Goal: Transaction & Acquisition: Subscribe to service/newsletter

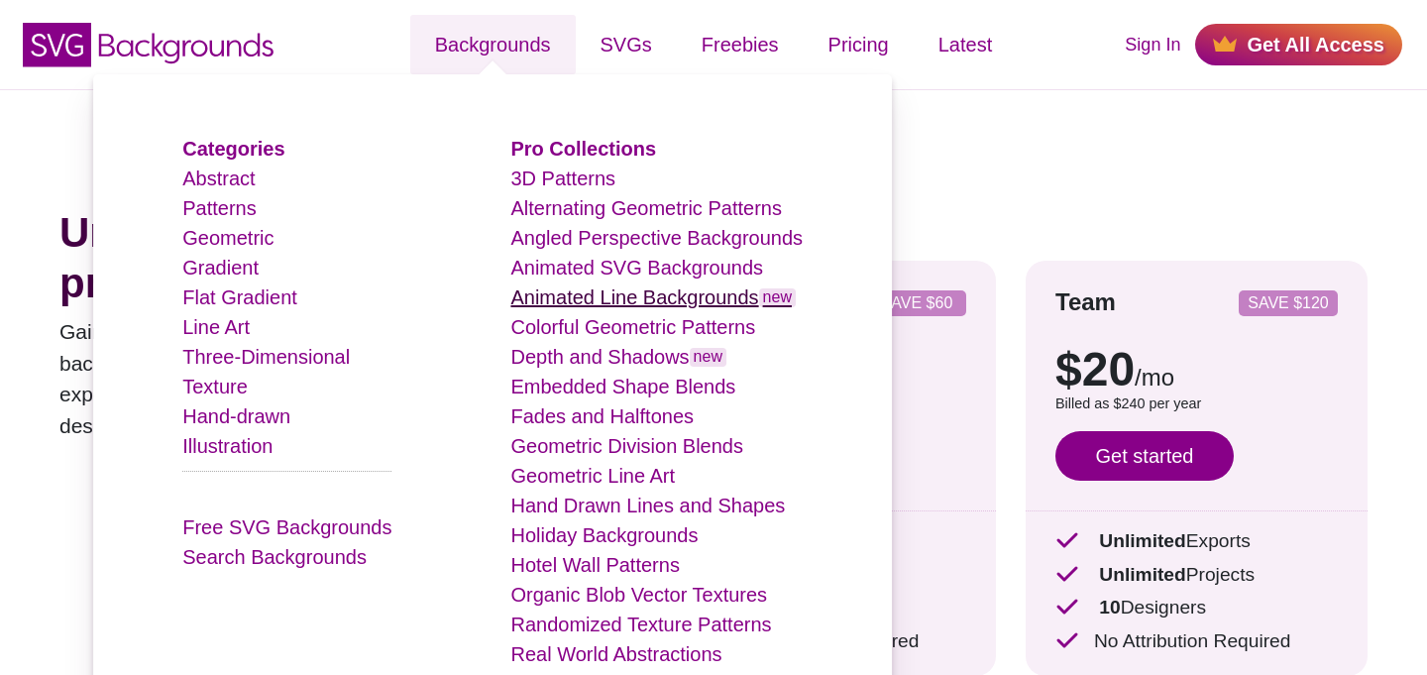
click at [587, 297] on link "Animated Line Backgrounds new" at bounding box center [652, 297] width 285 height 22
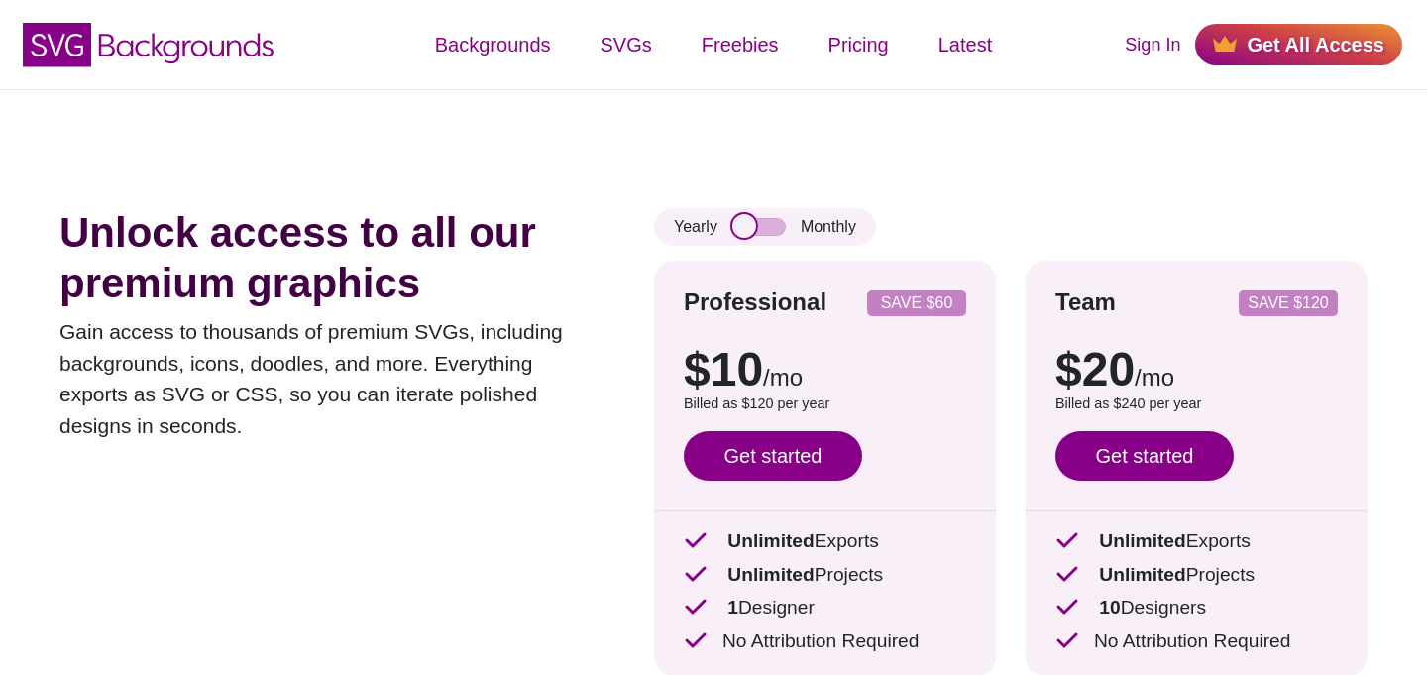
click at [777, 218] on input "checkbox" at bounding box center [759, 227] width 54 height 18
checkbox input "true"
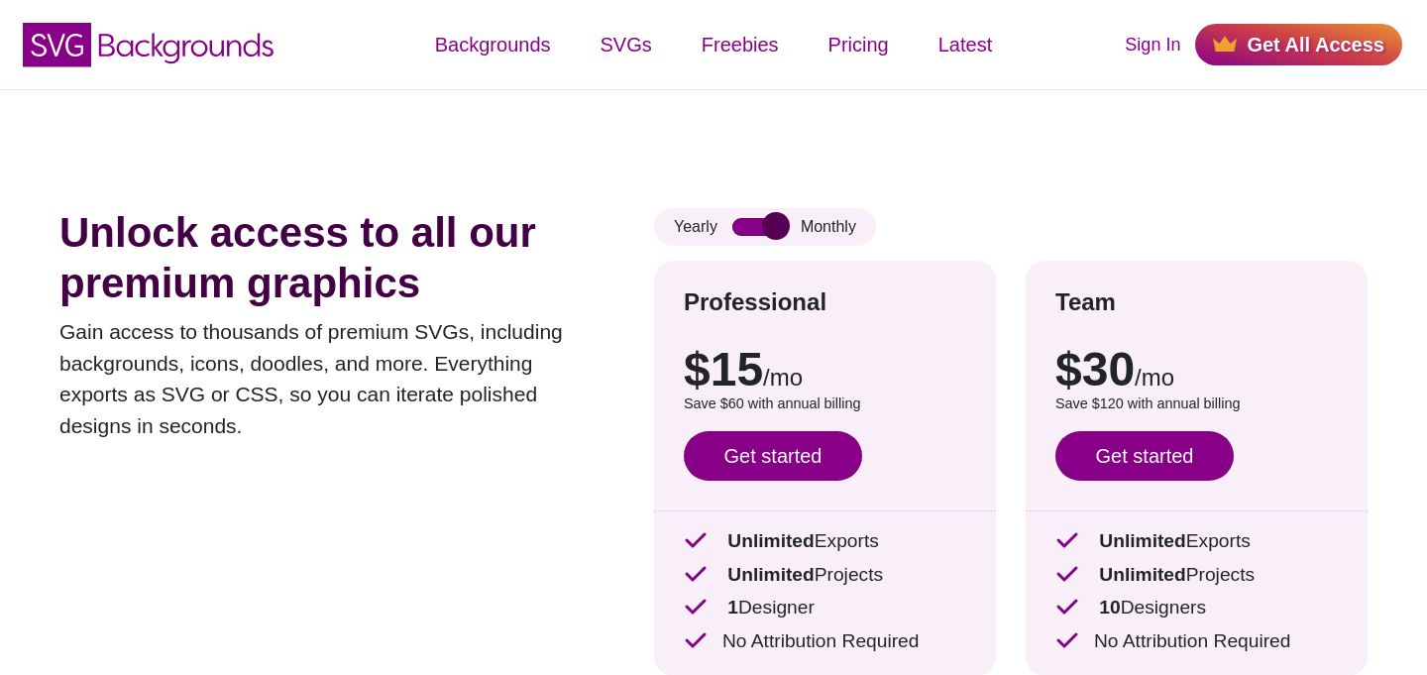
scroll to position [115, 0]
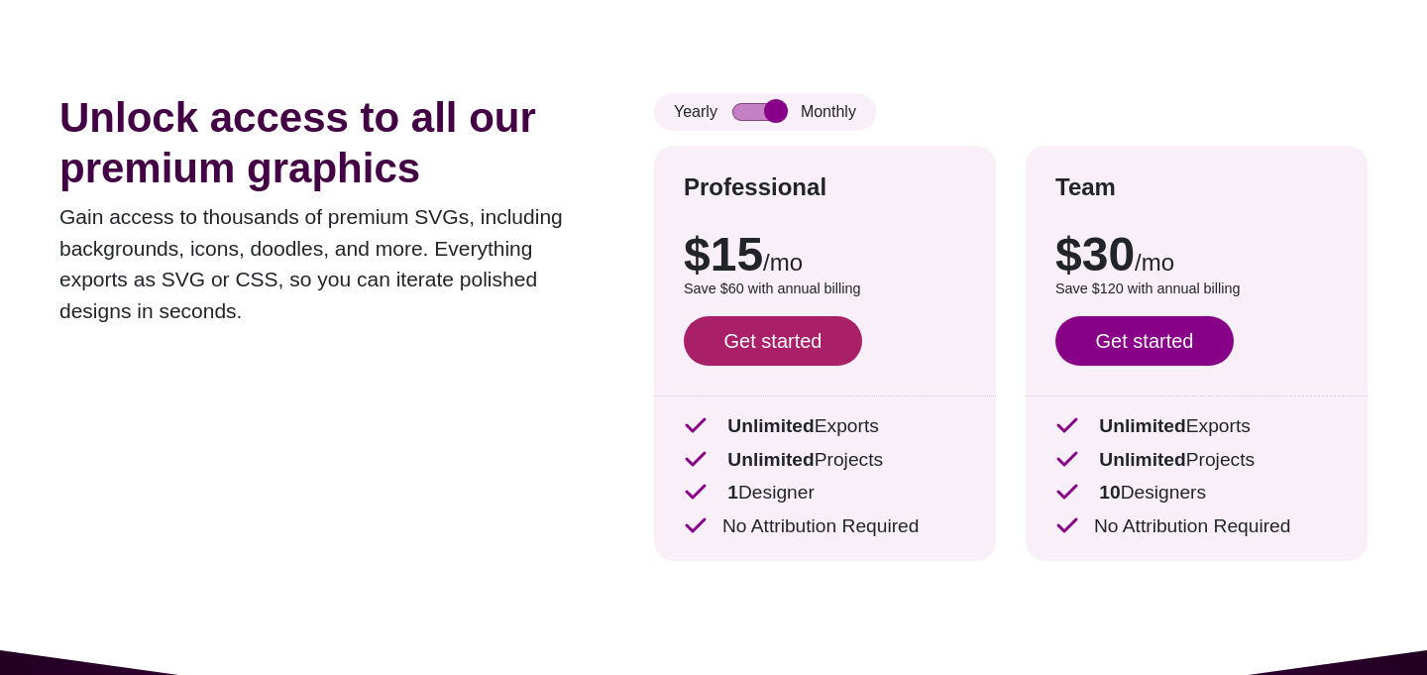
click at [756, 344] on link "Get started" at bounding box center [773, 341] width 178 height 50
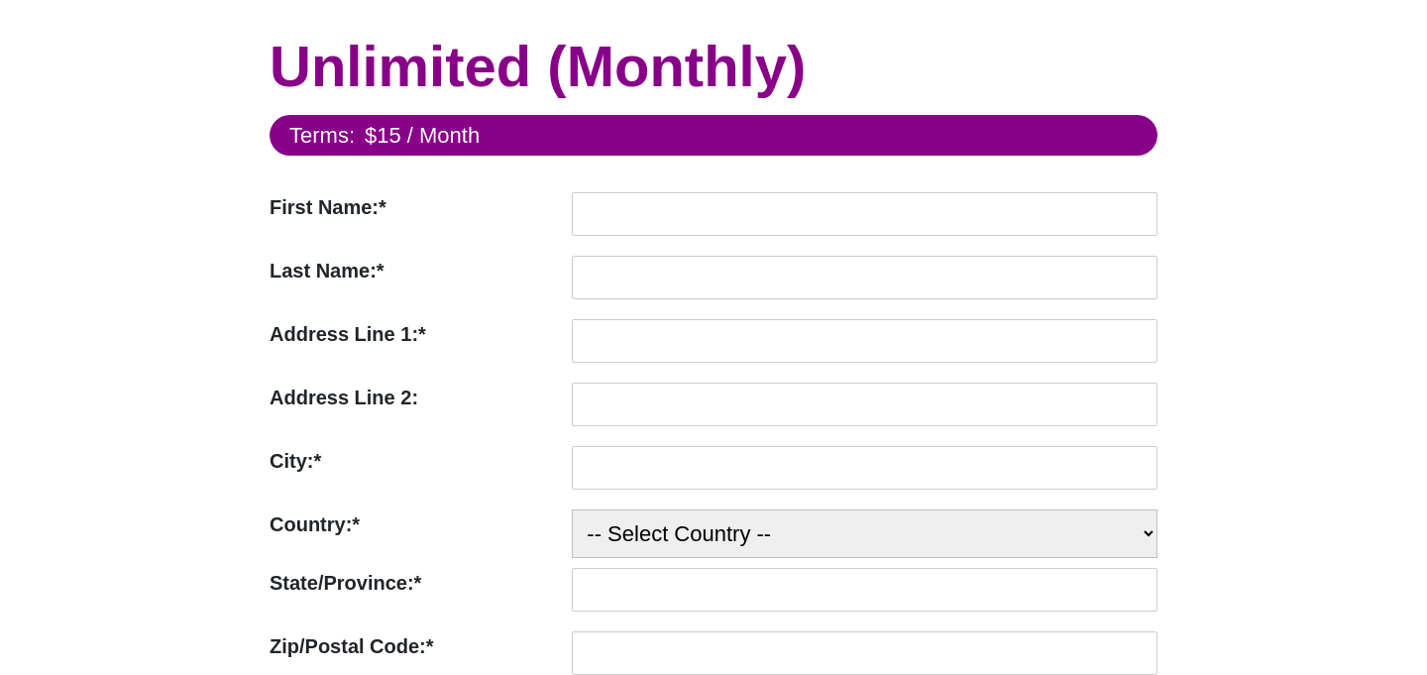
scroll to position [73, 0]
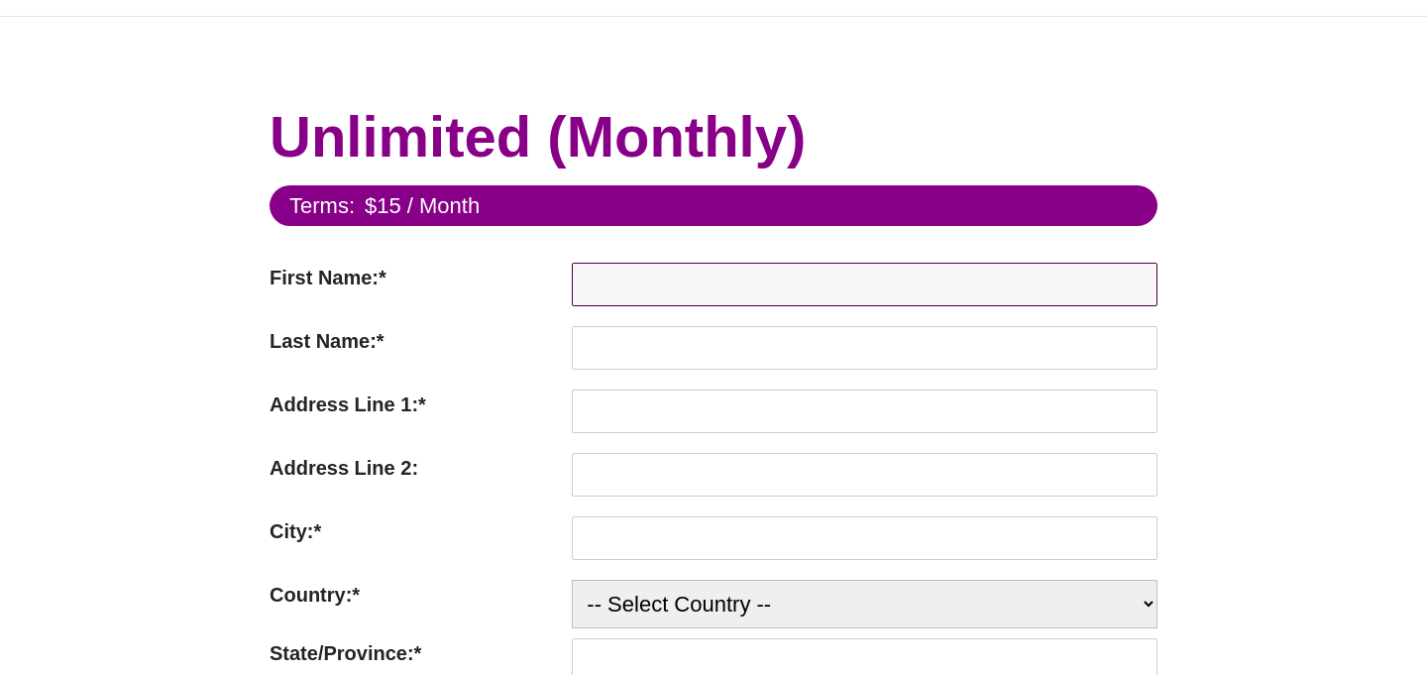
click at [637, 274] on input "First Name:*" at bounding box center [865, 285] width 586 height 44
type input "Jud"
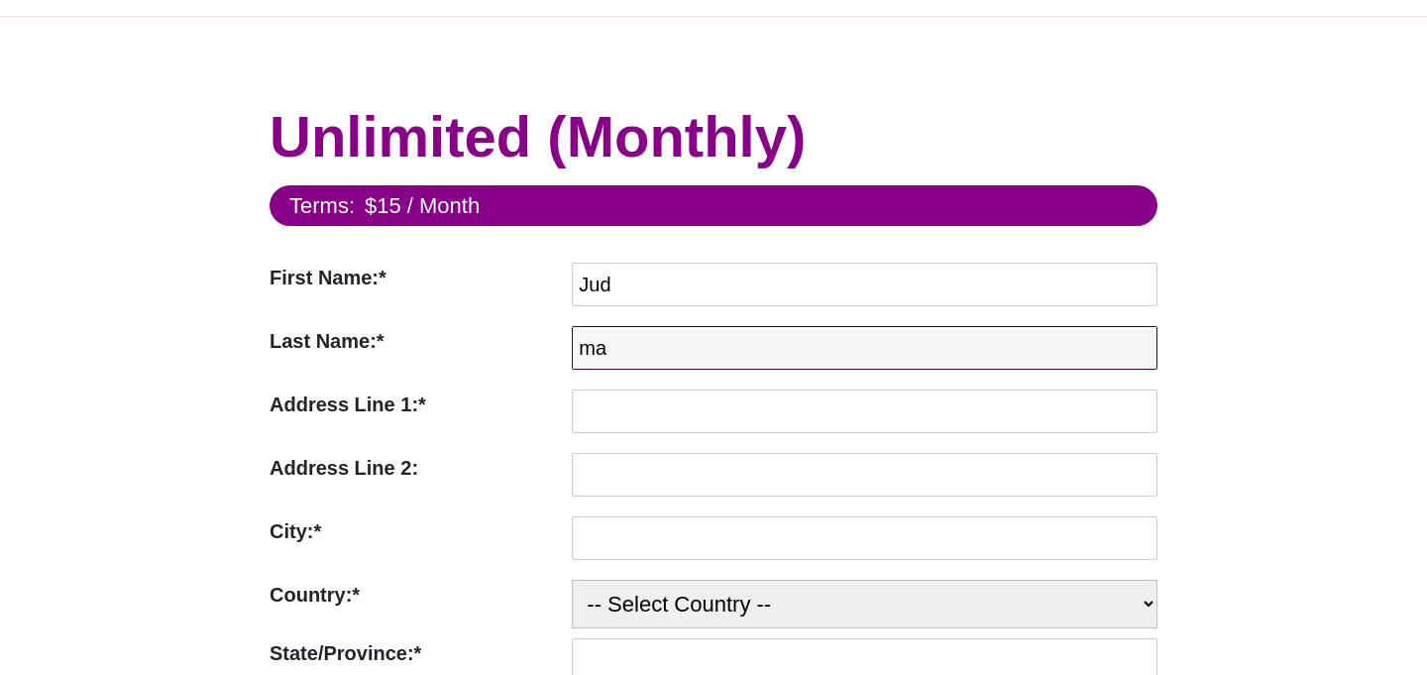
type input "m"
type input "[PERSON_NAME]"
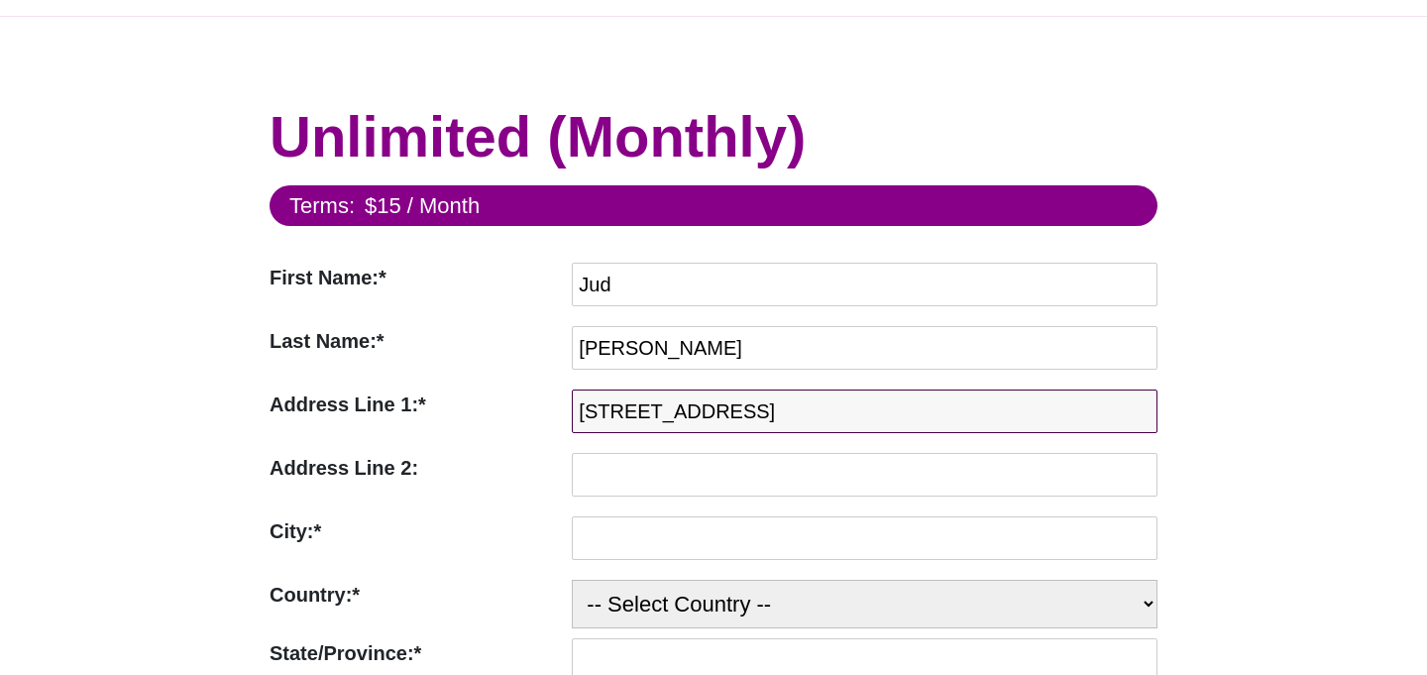
type input "[STREET_ADDRESS]"
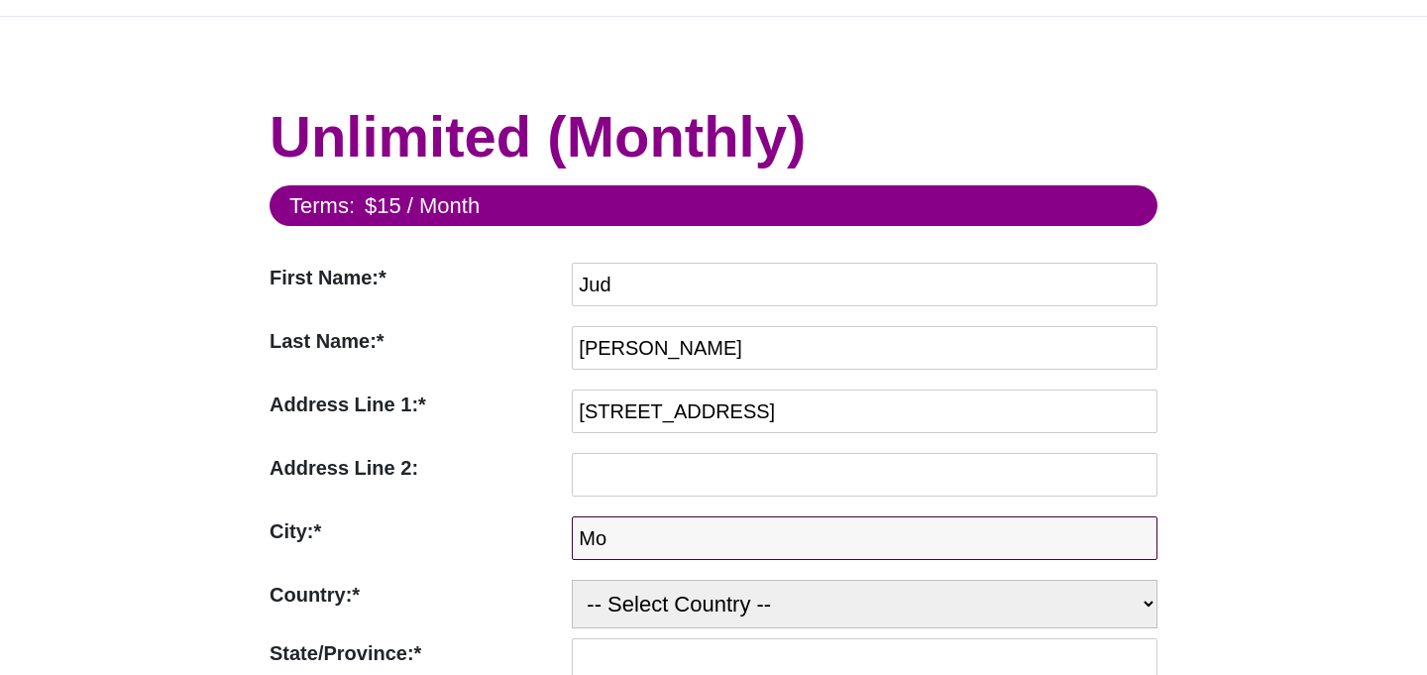
type input "M"
type input "Lewes"
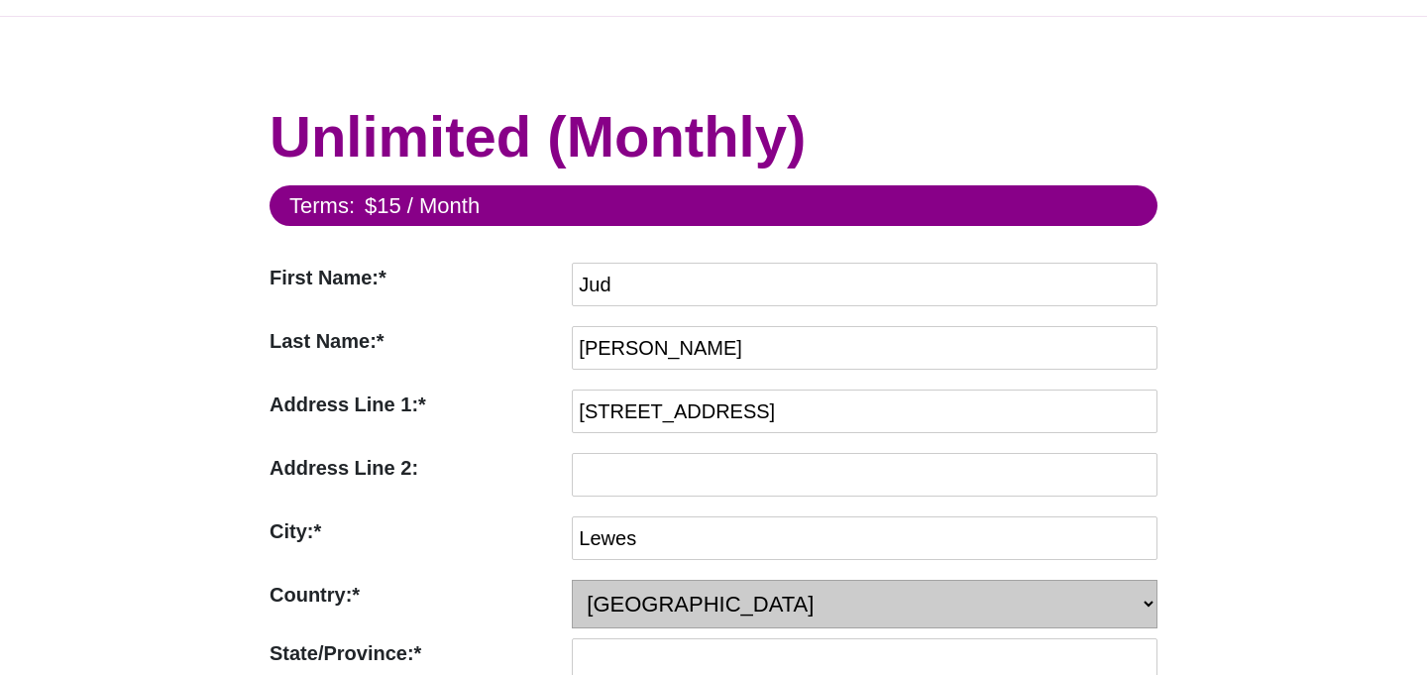
click at [751, 603] on select "-- Select Country -- [GEOGRAPHIC_DATA] ([GEOGRAPHIC_DATA]) [GEOGRAPHIC_DATA] [G…" at bounding box center [865, 604] width 586 height 49
select select "US"
click at [572, 580] on select "-- Select Country -- [GEOGRAPHIC_DATA] ([GEOGRAPHIC_DATA]) [GEOGRAPHIC_DATA] [G…" at bounding box center [865, 604] width 586 height 49
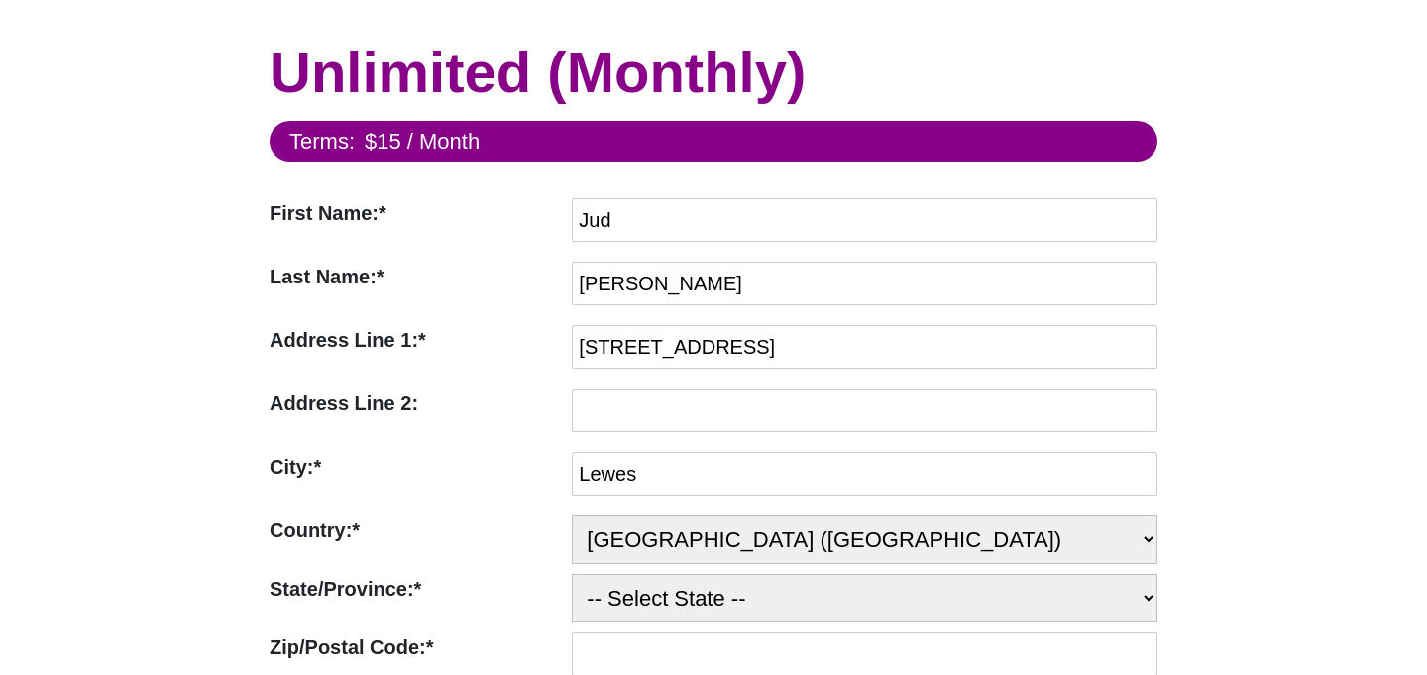
scroll to position [197, 0]
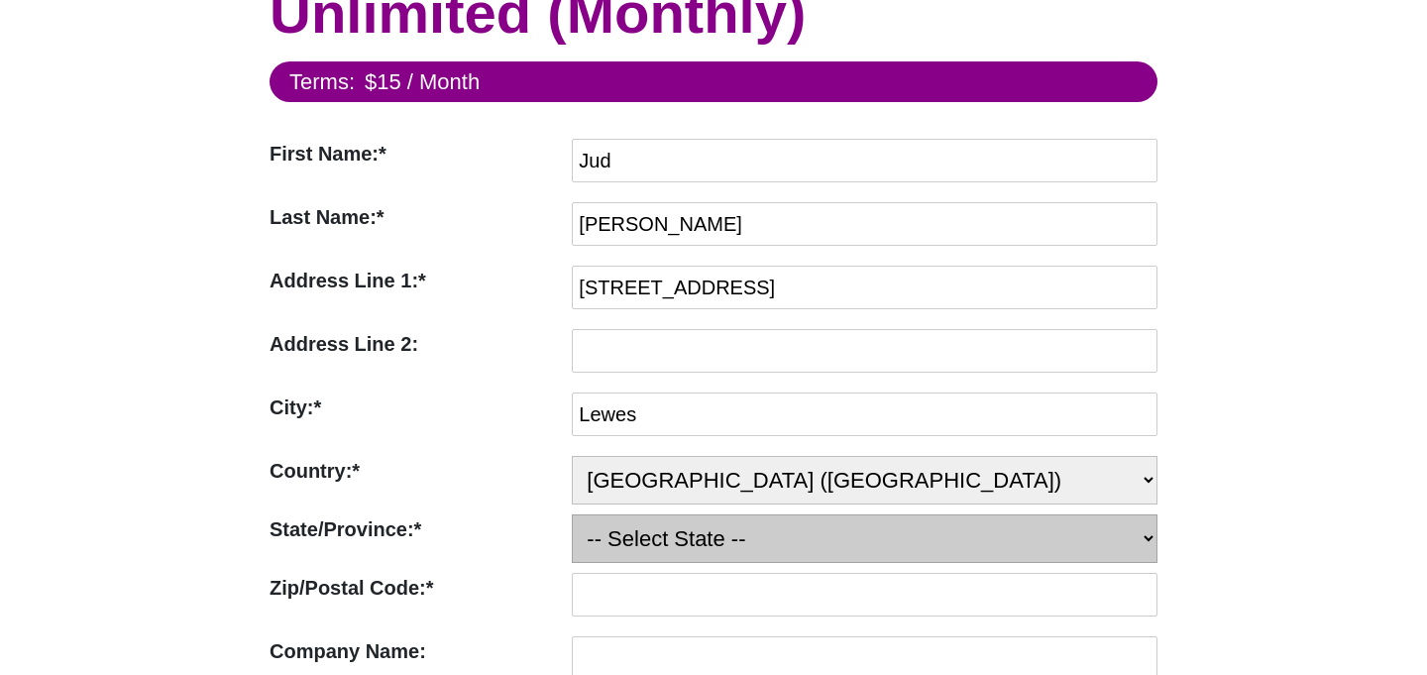
click at [653, 524] on select "-- Select State -- [US_STATE] [US_STATE] [US_STATE] [US_STATE] [US_STATE] [US_S…" at bounding box center [865, 538] width 586 height 49
select select "DE"
click at [572, 514] on select "-- Select State -- [US_STATE] [US_STATE] [US_STATE] [US_STATE] [US_STATE] [US_S…" at bounding box center [865, 538] width 586 height 49
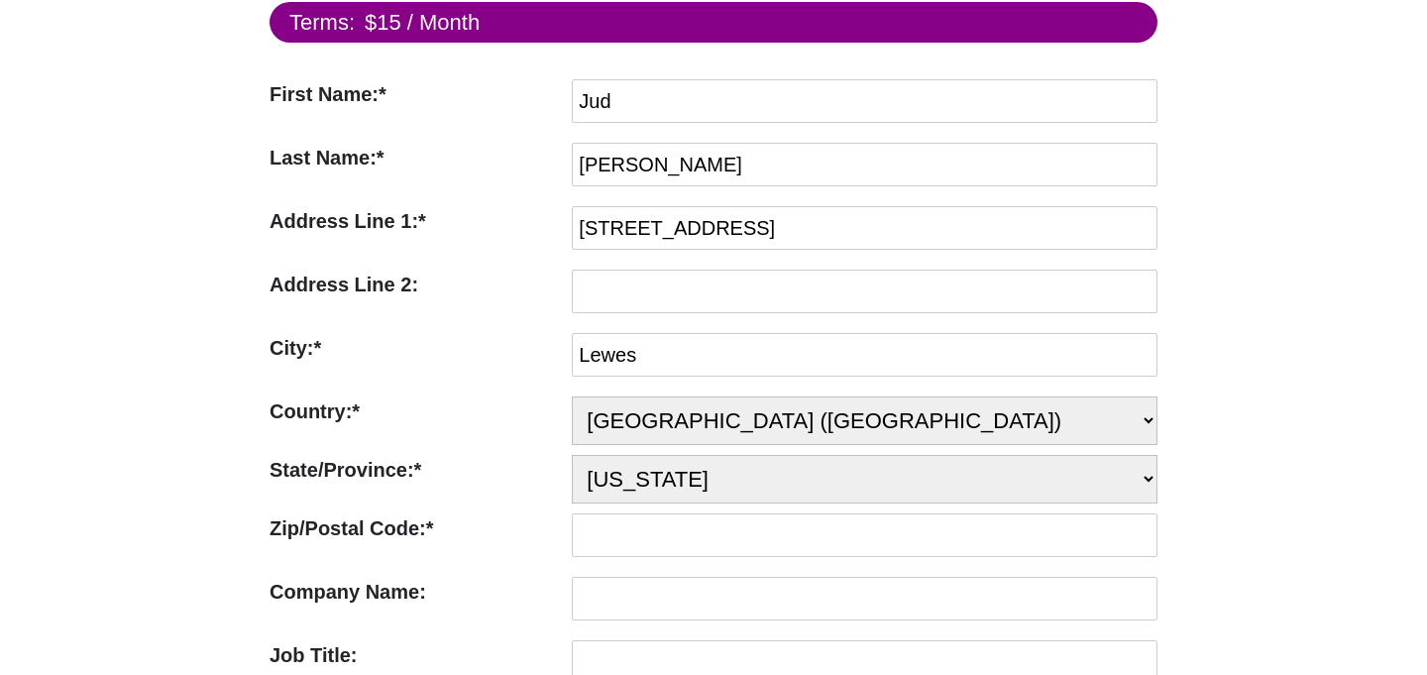
scroll to position [285, 0]
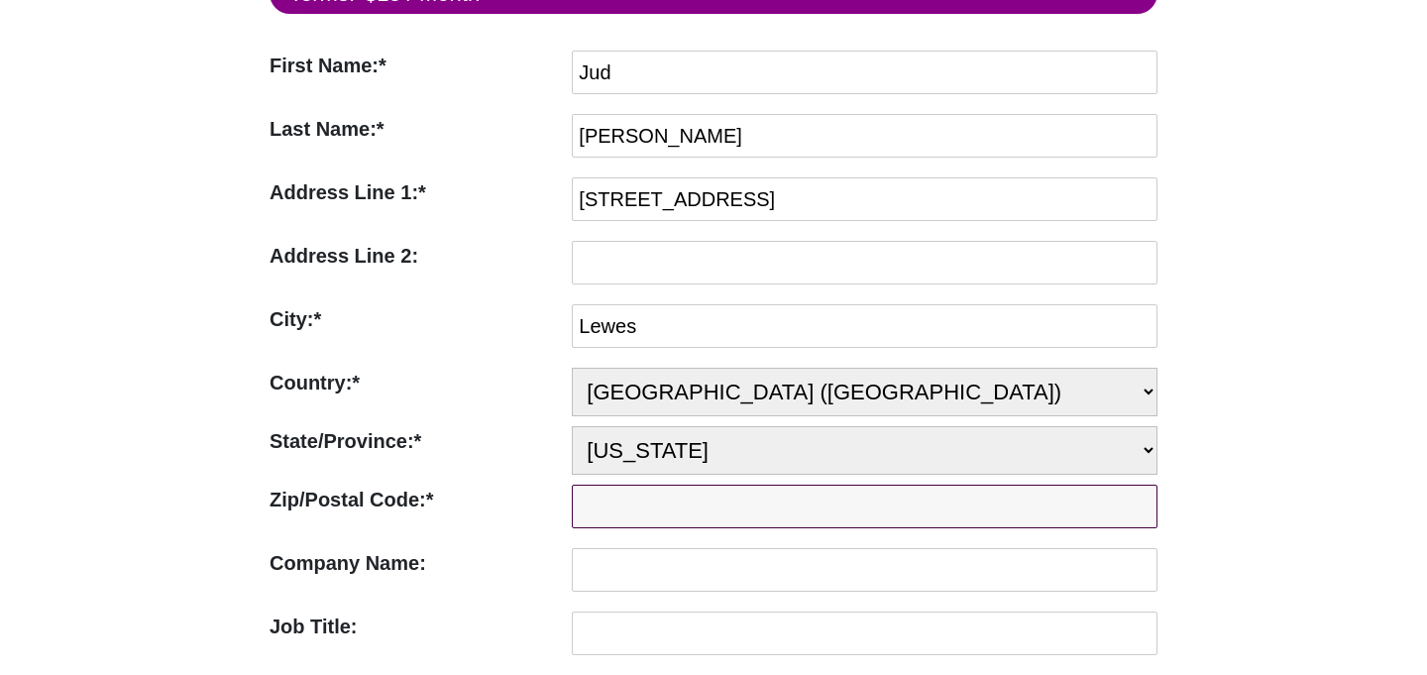
click at [630, 510] on input "Zip/Postal Code:*" at bounding box center [865, 507] width 586 height 44
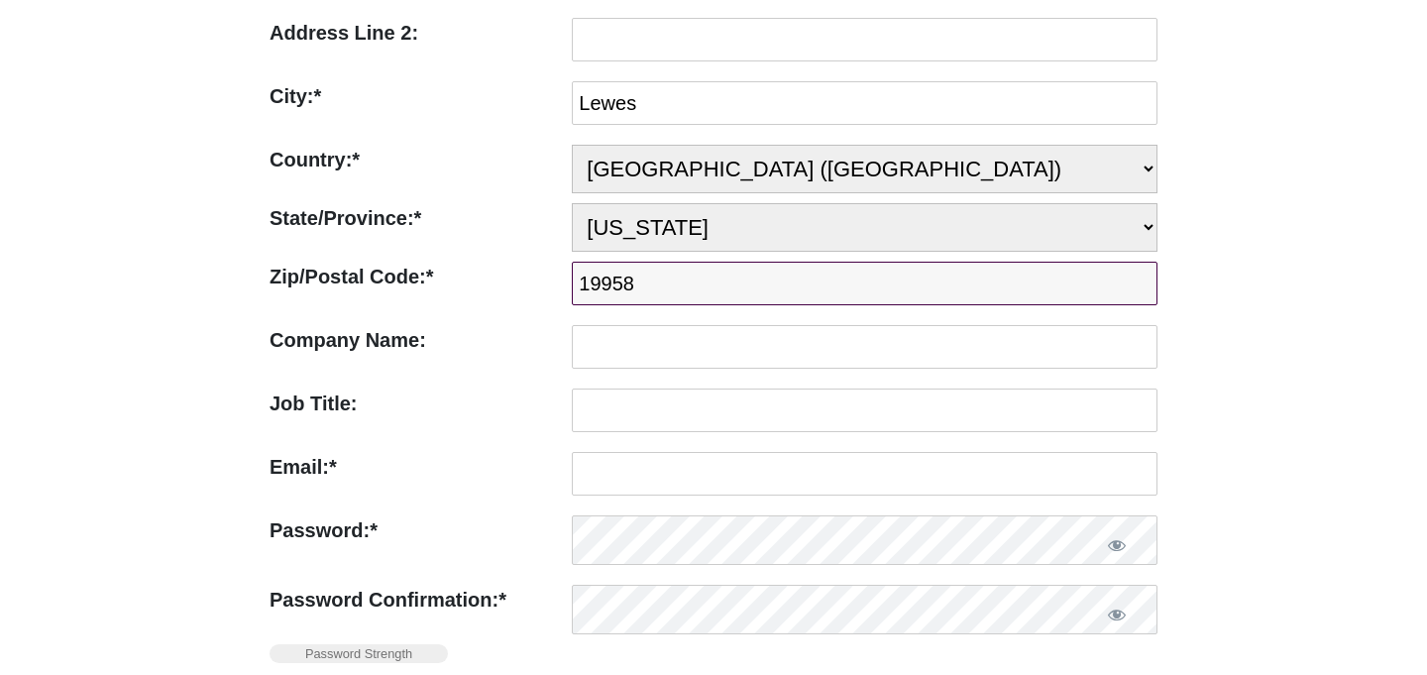
type input "19958"
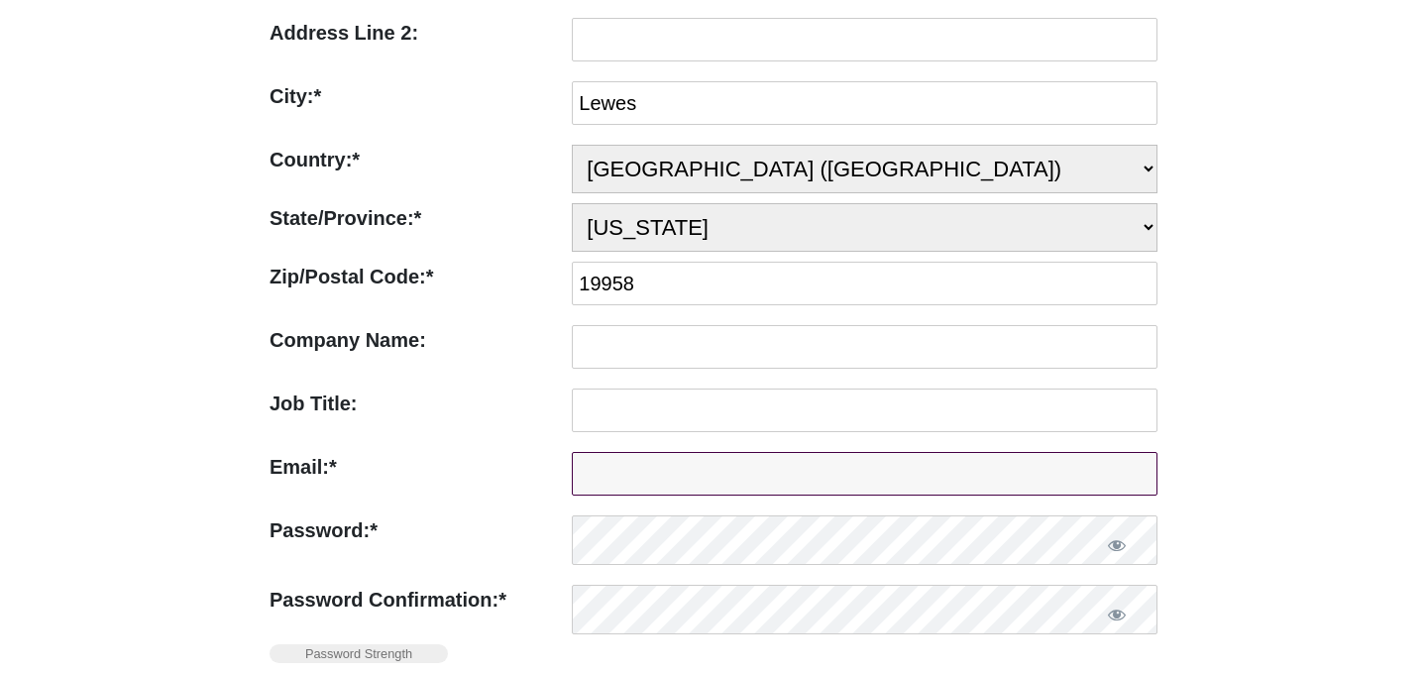
click at [632, 478] on input "Email:*" at bounding box center [865, 474] width 586 height 44
type input "[EMAIL_ADDRESS][DOMAIN_NAME]"
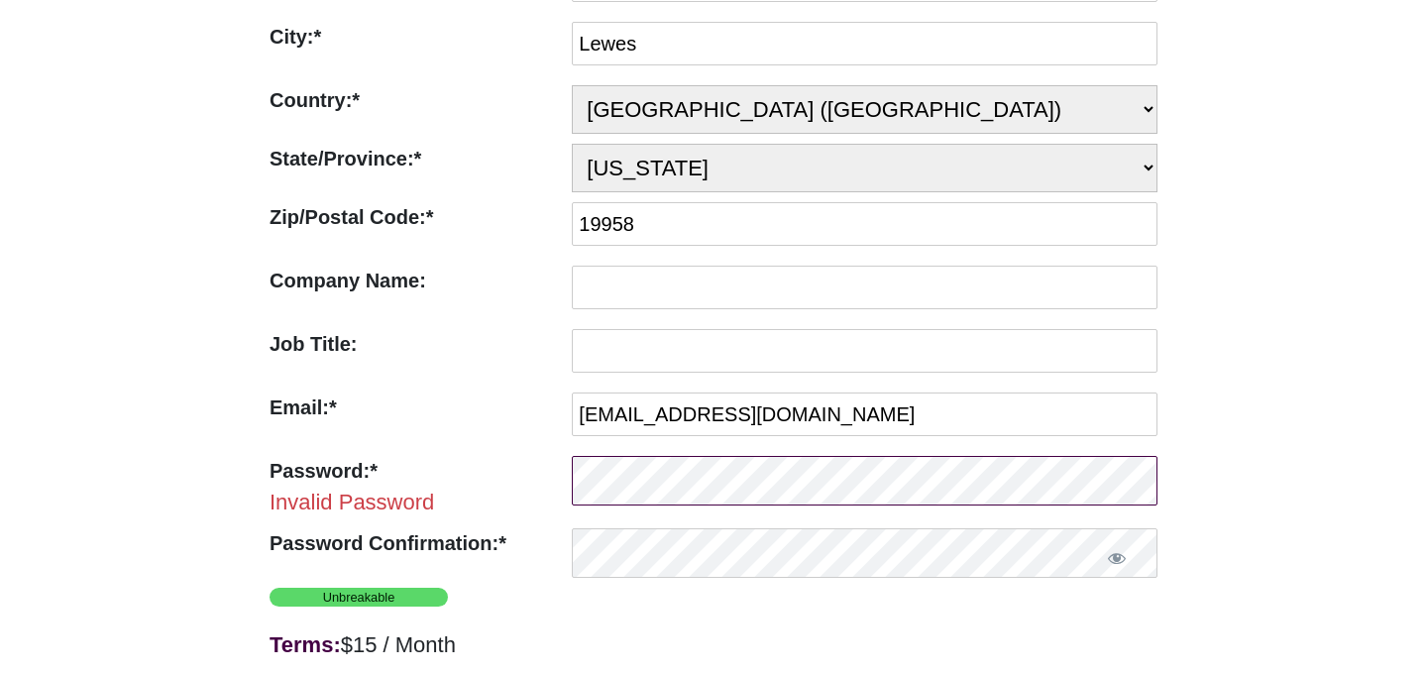
scroll to position [660, 0]
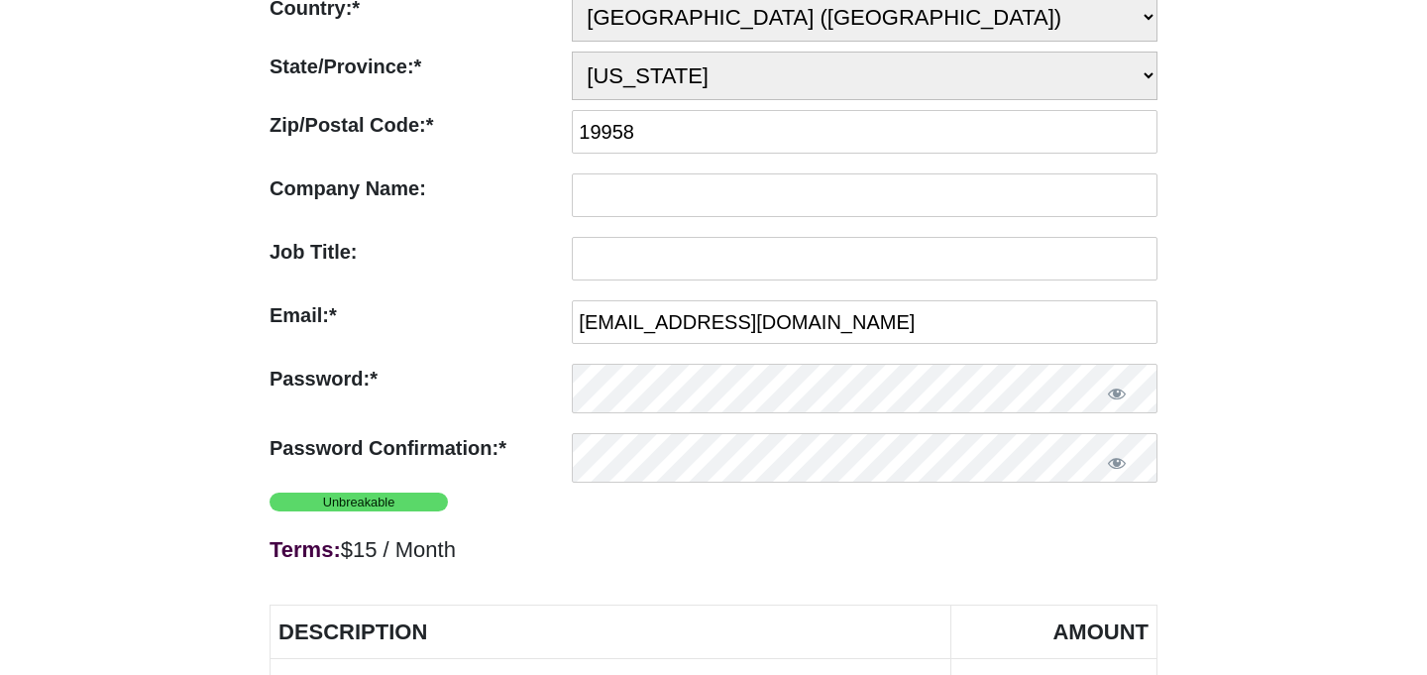
click at [527, 381] on label "Password:*" at bounding box center [416, 379] width 292 height 30
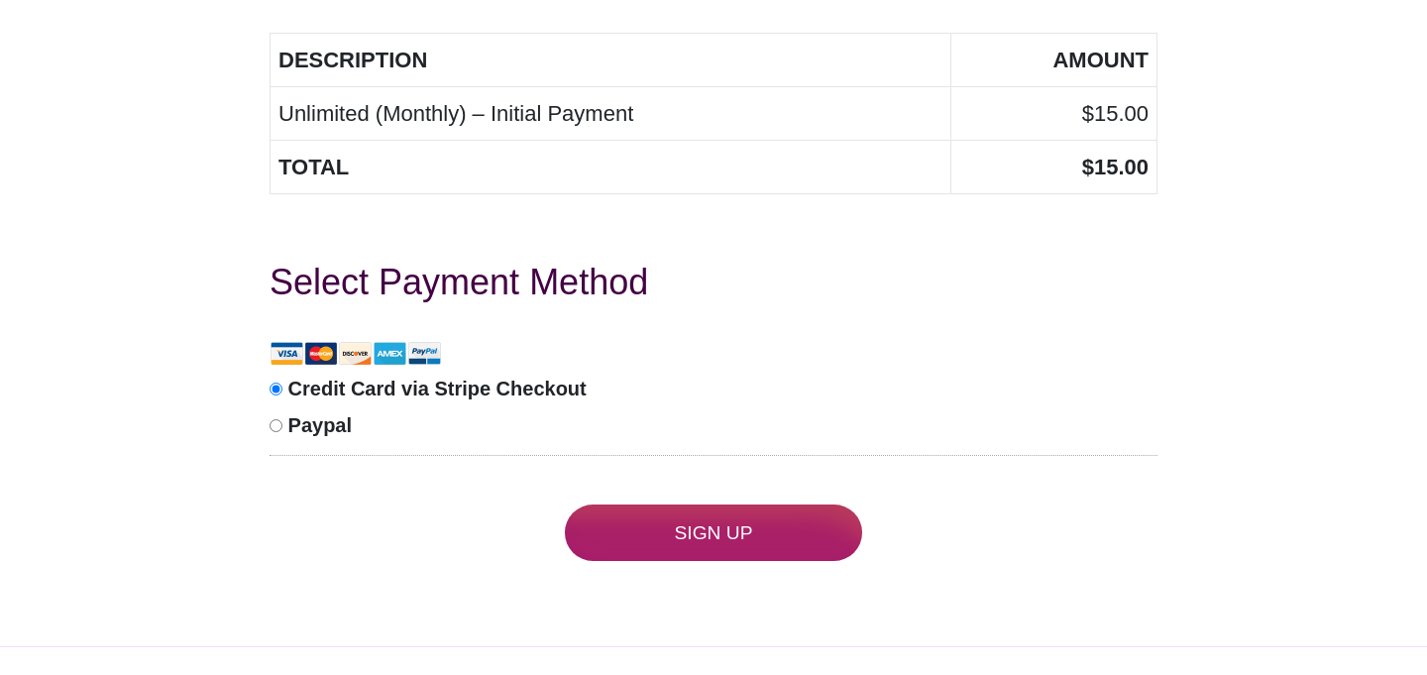
scroll to position [1237, 0]
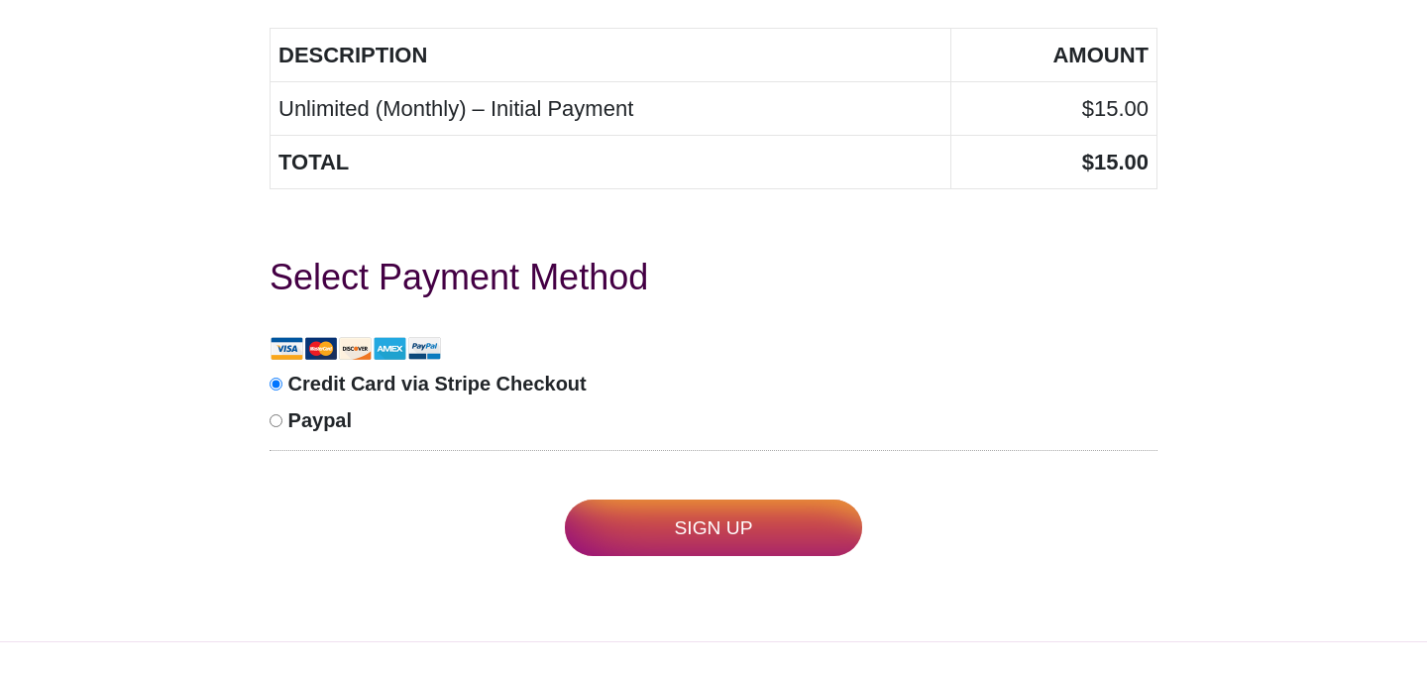
click at [673, 550] on input "Sign Up" at bounding box center [713, 527] width 297 height 56
